Goal: Task Accomplishment & Management: Complete application form

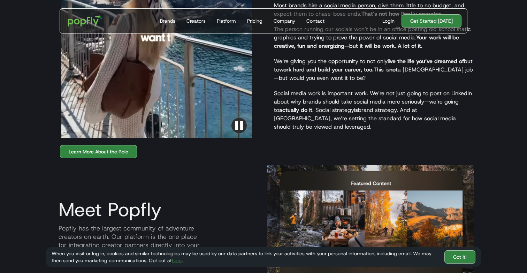
scroll to position [663, 0]
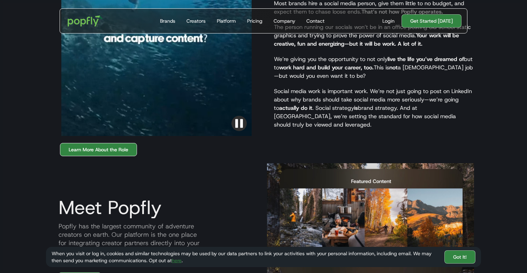
click at [105, 143] on link "Learn More About the Role" at bounding box center [98, 149] width 77 height 13
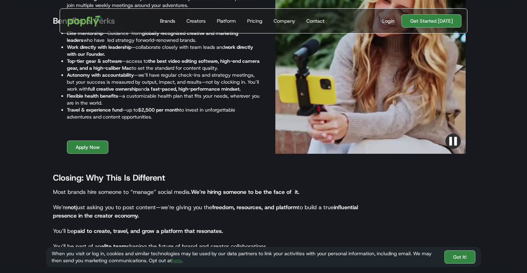
scroll to position [917, 0]
